Goal: Information Seeking & Learning: Understand process/instructions

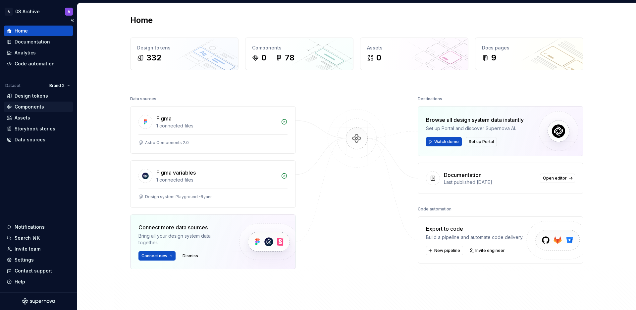
click at [38, 106] on div "Components" at bounding box center [29, 106] width 29 height 7
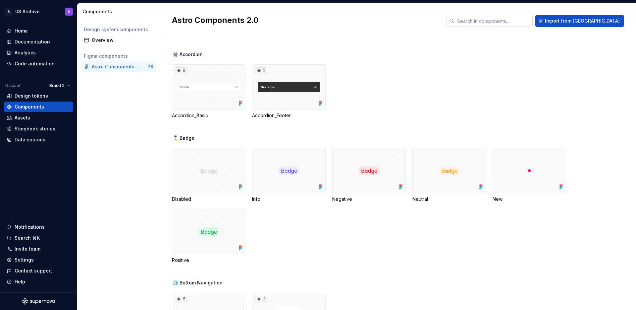
click at [501, 23] on input "text" at bounding box center [494, 21] width 78 height 12
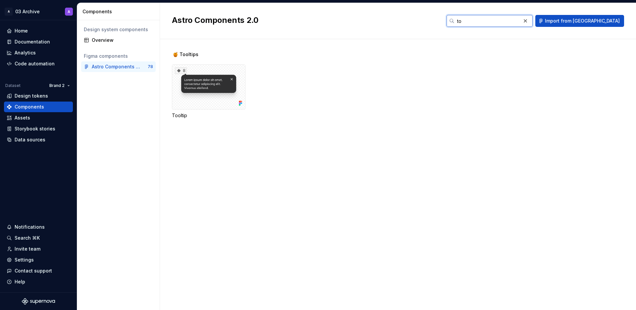
type input "t"
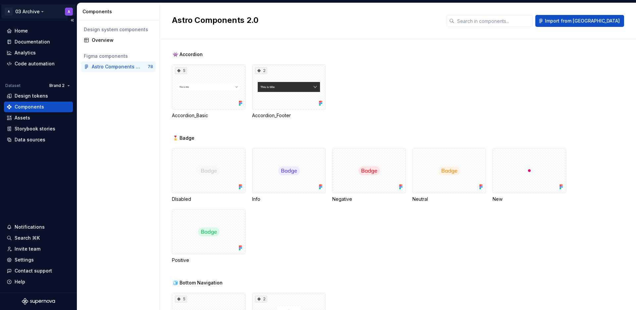
click at [15, 11] on html "A 03 Archive A Home Documentation Analytics Code automation Dataset Brand 2 Des…" at bounding box center [318, 155] width 636 height 310
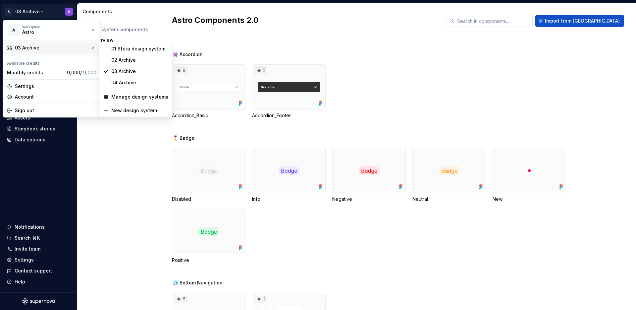
click at [55, 50] on div "03 Archive" at bounding box center [52, 47] width 75 height 7
click at [126, 48] on div "01 Sfera design system" at bounding box center [139, 48] width 57 height 7
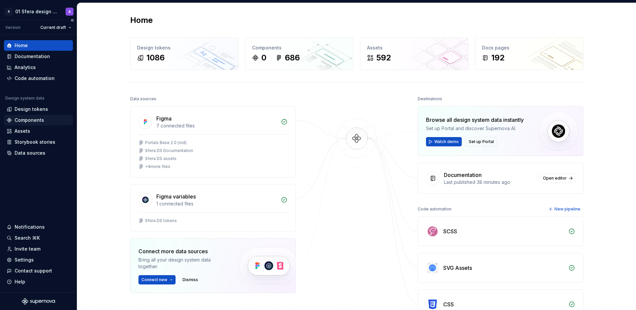
click at [34, 121] on div "Components" at bounding box center [29, 120] width 29 height 7
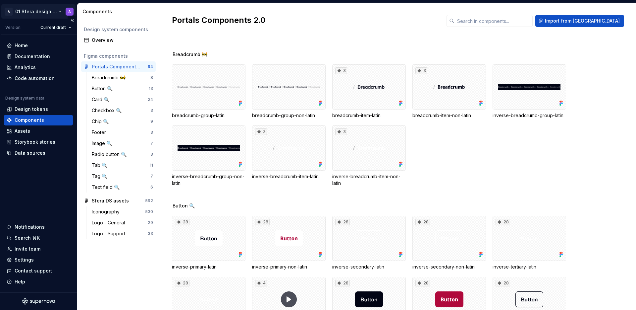
click at [41, 14] on html "A 01 Sfera design system A Version Current draft Home Documentation Analytics C…" at bounding box center [318, 155] width 636 height 310
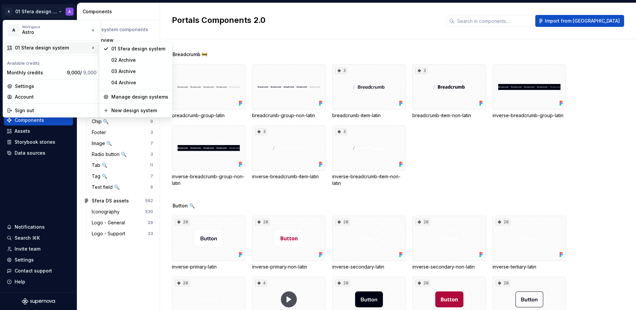
click at [70, 49] on div "01 Sfera design system" at bounding box center [52, 47] width 75 height 7
click at [125, 254] on html "A 01 Sfera design system A Version Current draft Home Documentation Analytics C…" at bounding box center [318, 155] width 636 height 310
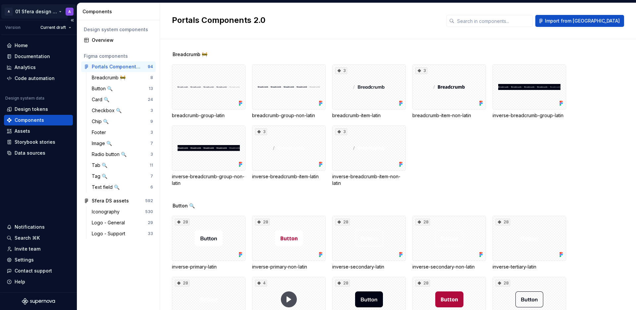
click at [29, 10] on html "A 01 Sfera design system A Version Current draft Home Documentation Analytics C…" at bounding box center [318, 155] width 636 height 310
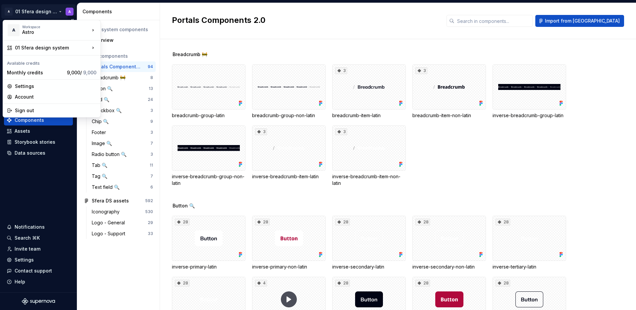
click at [29, 10] on html "A 01 Sfera design system A Version Current draft Home Documentation Analytics C…" at bounding box center [318, 155] width 636 height 310
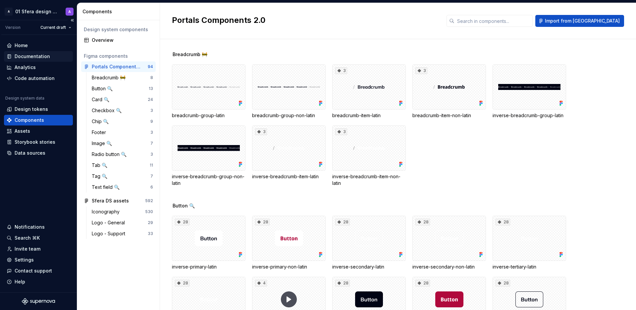
click at [41, 54] on div "Documentation" at bounding box center [32, 56] width 35 height 7
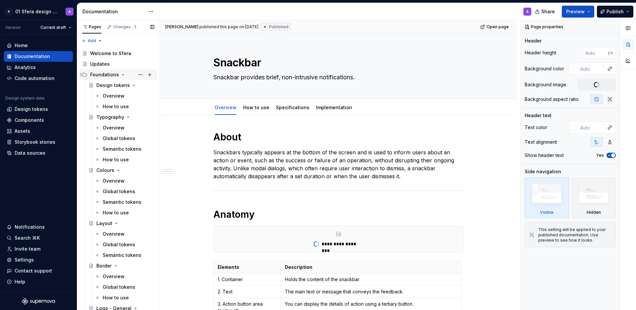
click at [122, 74] on icon "Page tree" at bounding box center [123, 74] width 2 height 1
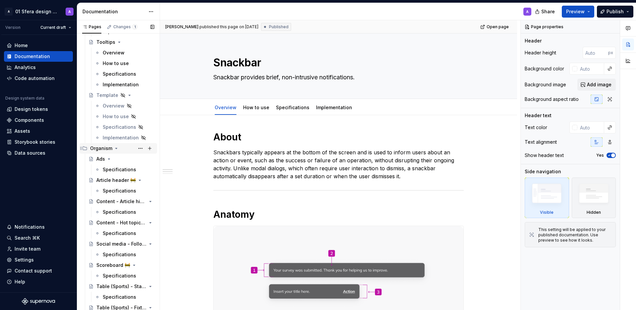
scroll to position [1557, 0]
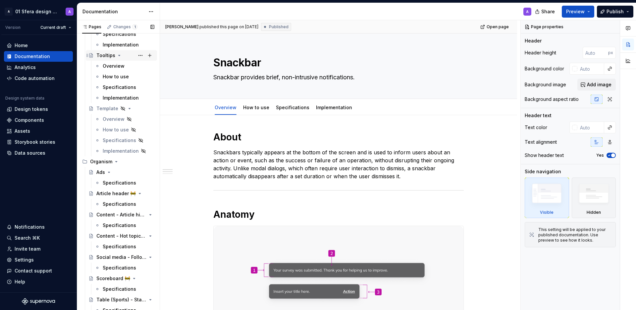
click at [108, 55] on div "Tooltips" at bounding box center [105, 55] width 19 height 7
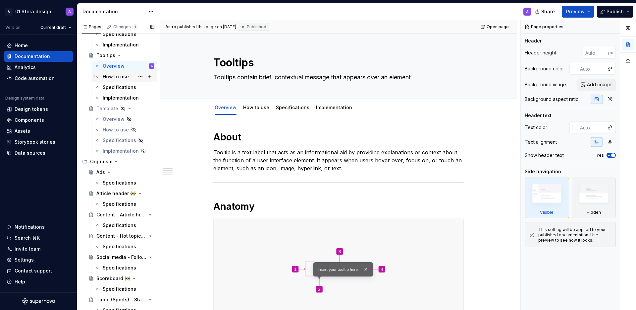
click at [117, 74] on div "How to use" at bounding box center [116, 76] width 26 height 7
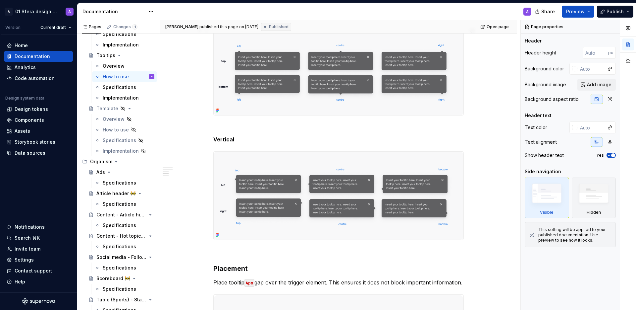
scroll to position [456, 0]
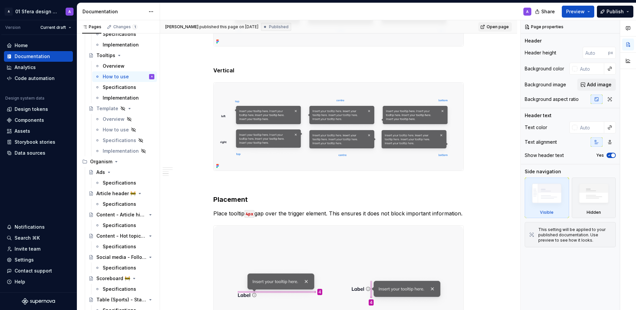
click at [498, 26] on span "Open page" at bounding box center [498, 26] width 22 height 5
type textarea "*"
